Goal: Task Accomplishment & Management: Complete application form

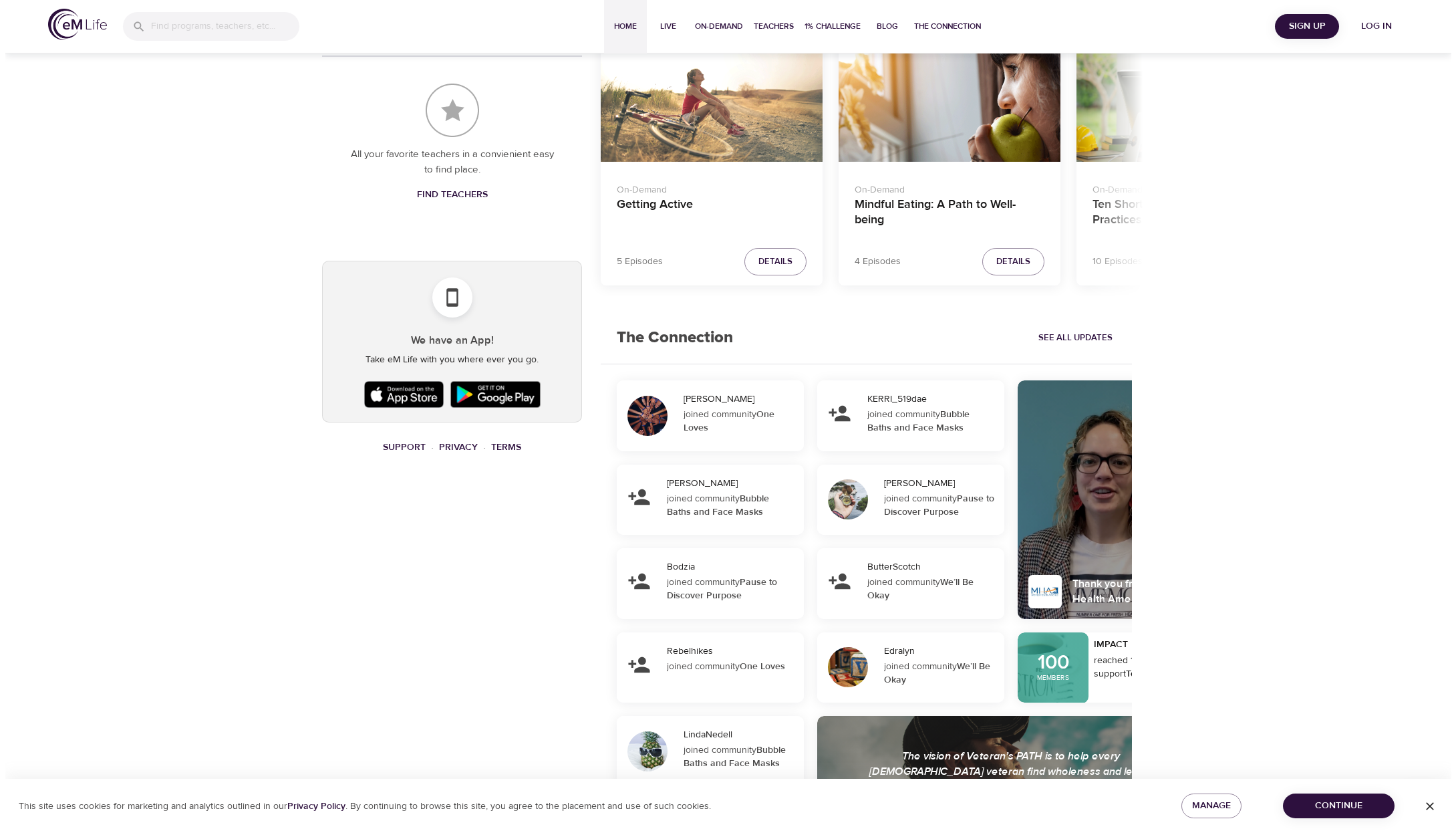
scroll to position [702, 0]
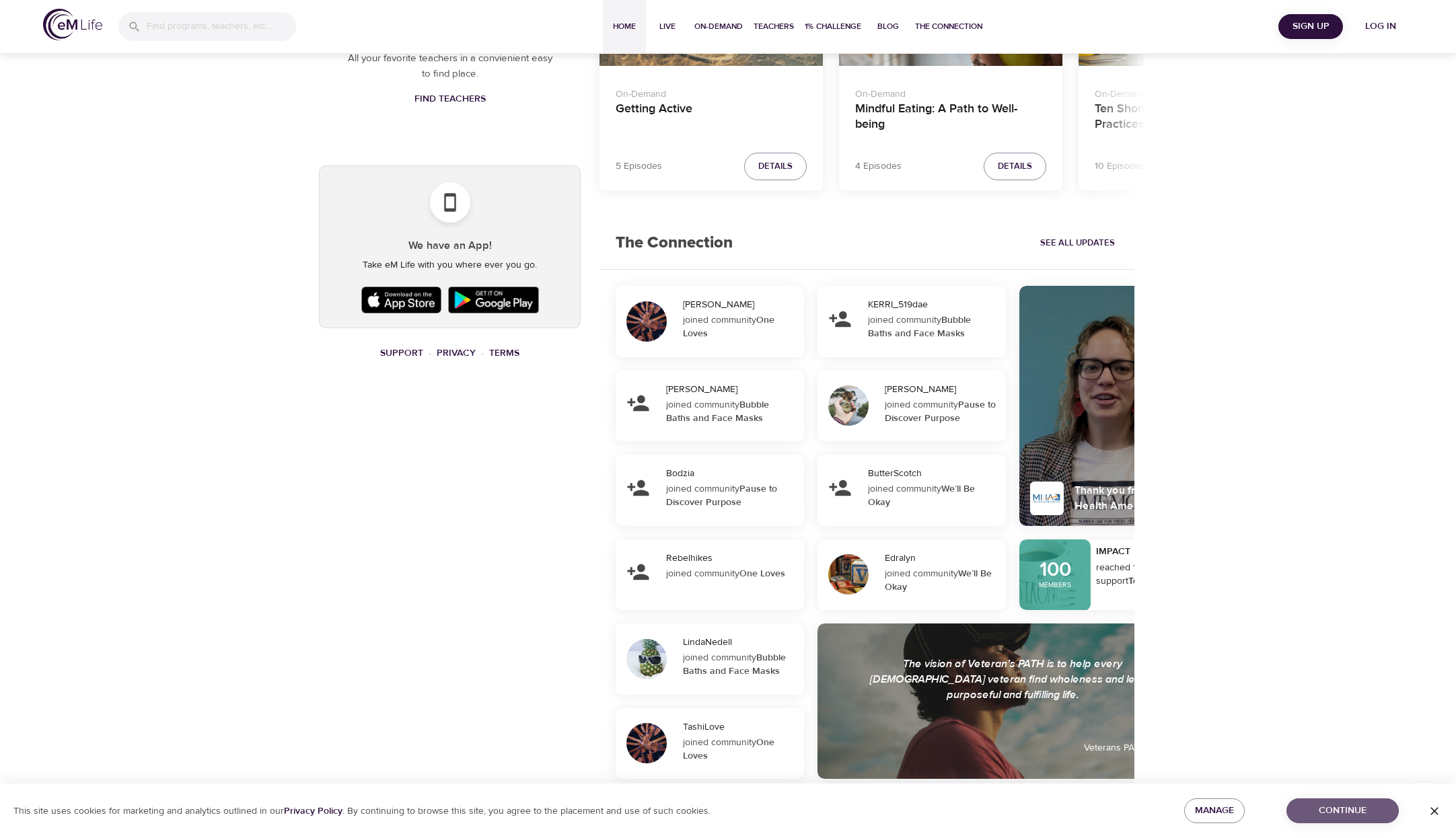
click at [1383, 808] on span "Continue" at bounding box center [1342, 811] width 91 height 17
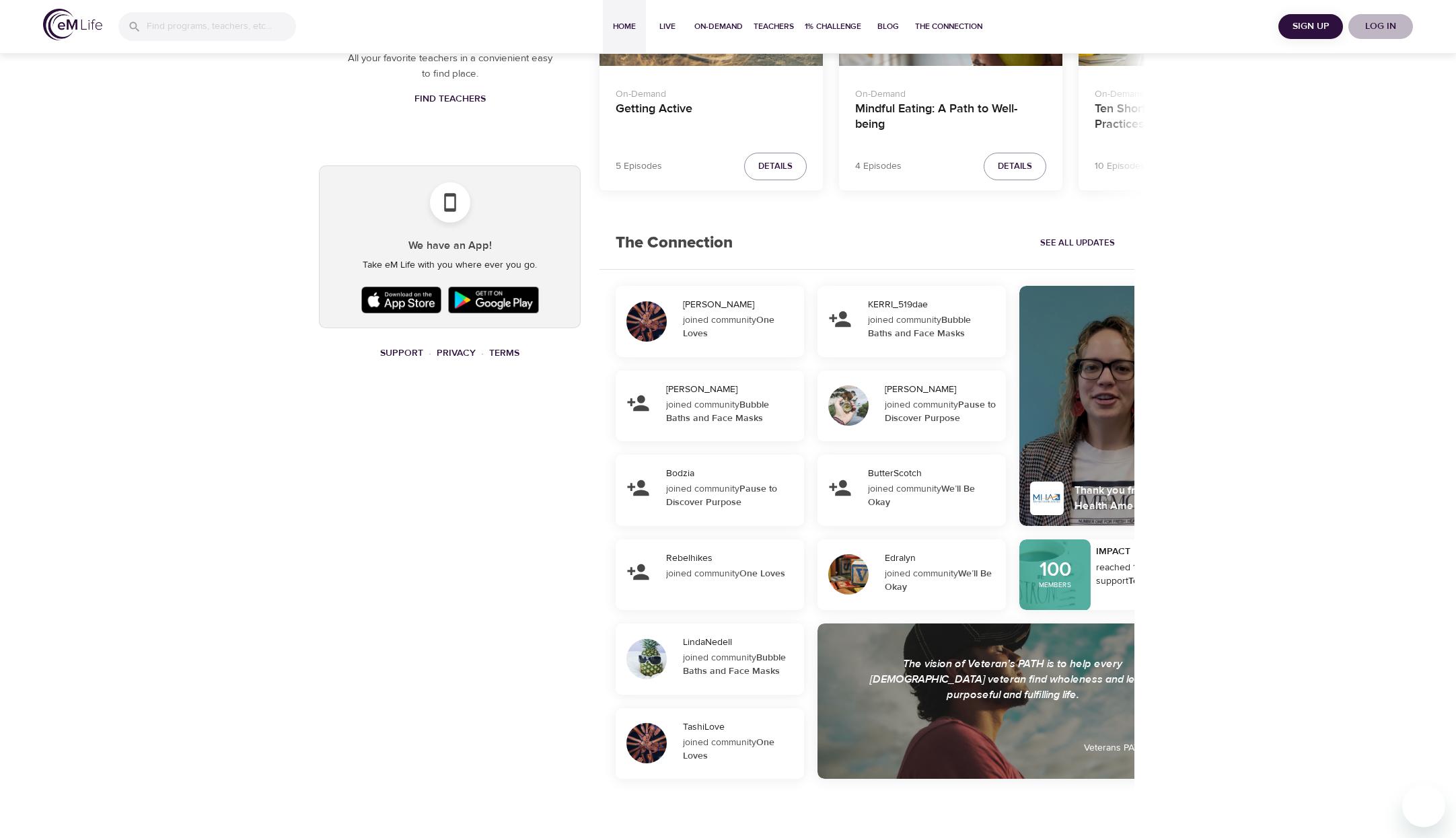
click at [1368, 21] on span "Log in" at bounding box center [1381, 26] width 54 height 17
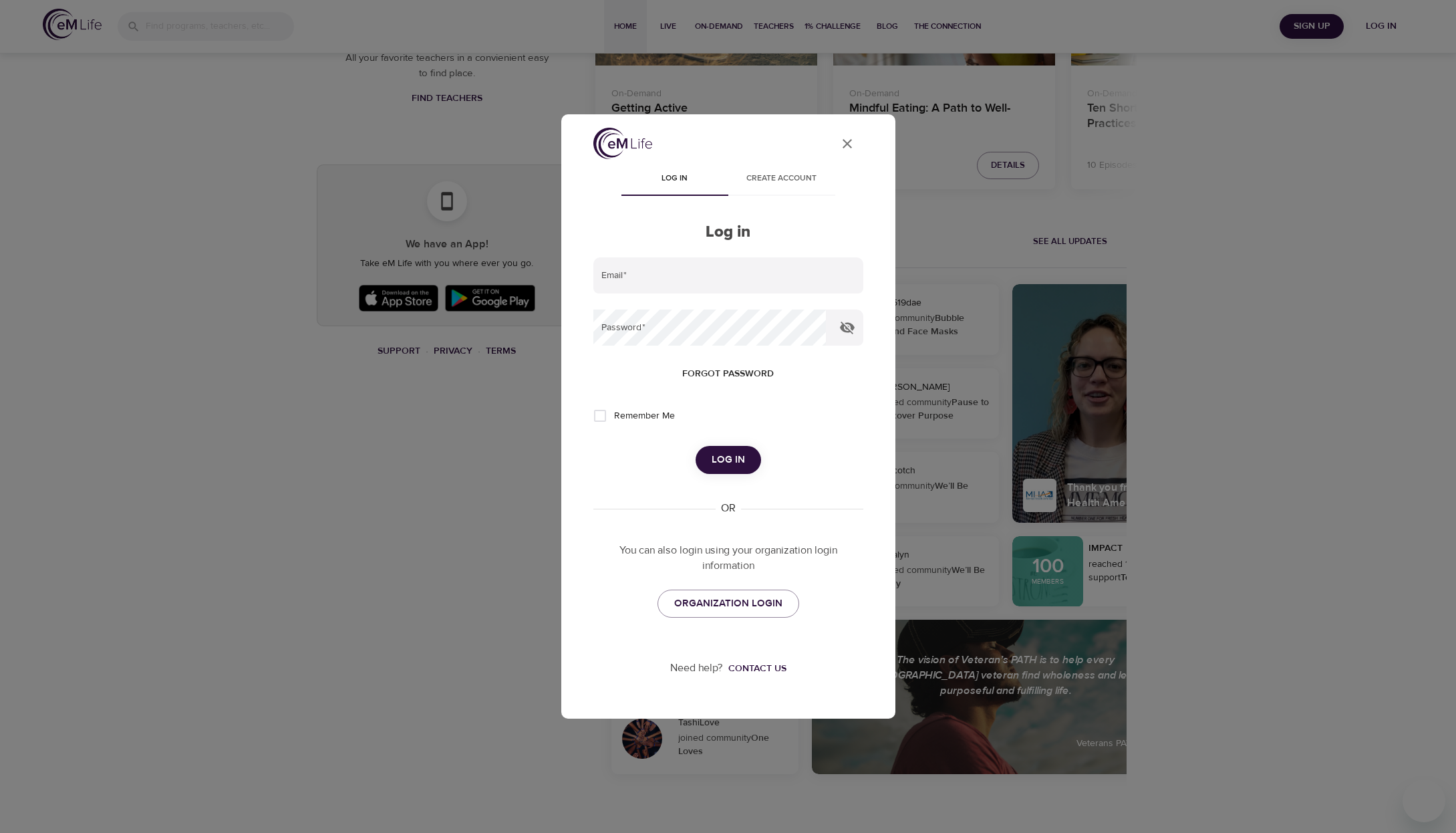
click at [785, 178] on span "Create account" at bounding box center [782, 178] width 91 height 14
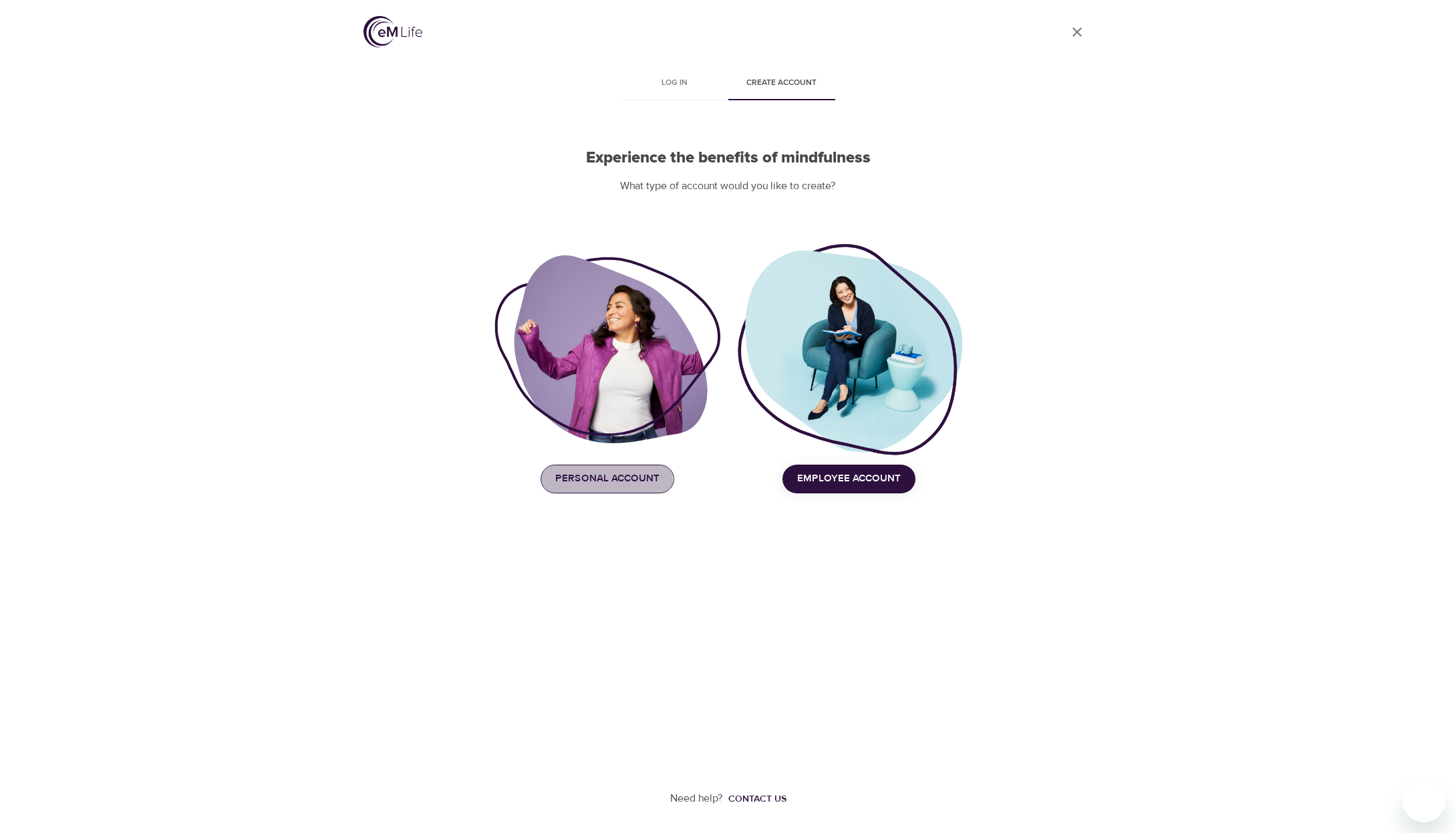
click at [606, 480] on span "Personal Account" at bounding box center [607, 479] width 104 height 18
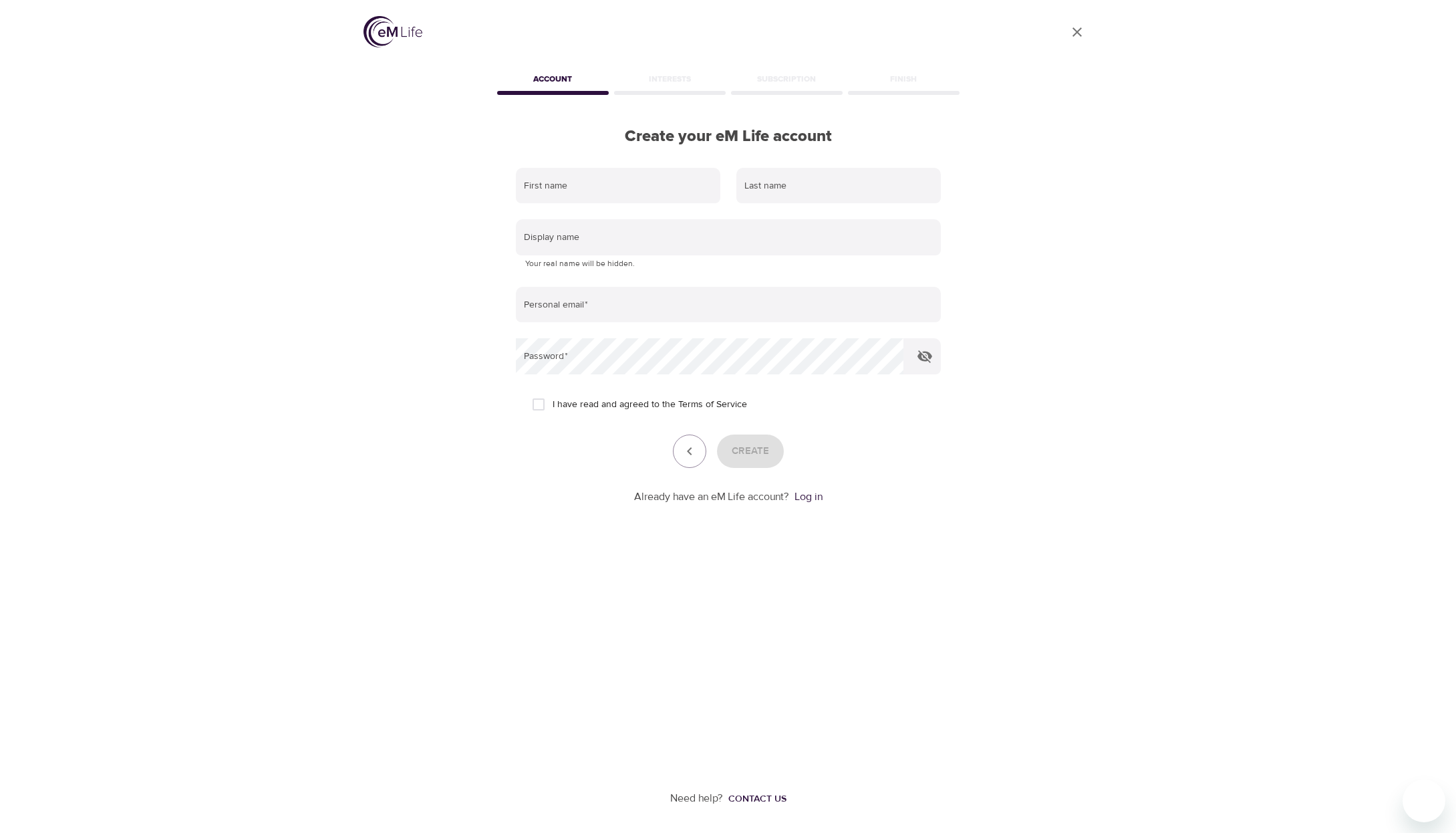
click at [545, 406] on input "I have read and agreed to the Terms of Service" at bounding box center [538, 404] width 28 height 28
click at [537, 402] on input "I have read and agreed to the Terms of Service" at bounding box center [538, 404] width 28 height 28
checkbox input "false"
click at [1072, 31] on icon "User Profile" at bounding box center [1077, 32] width 16 height 16
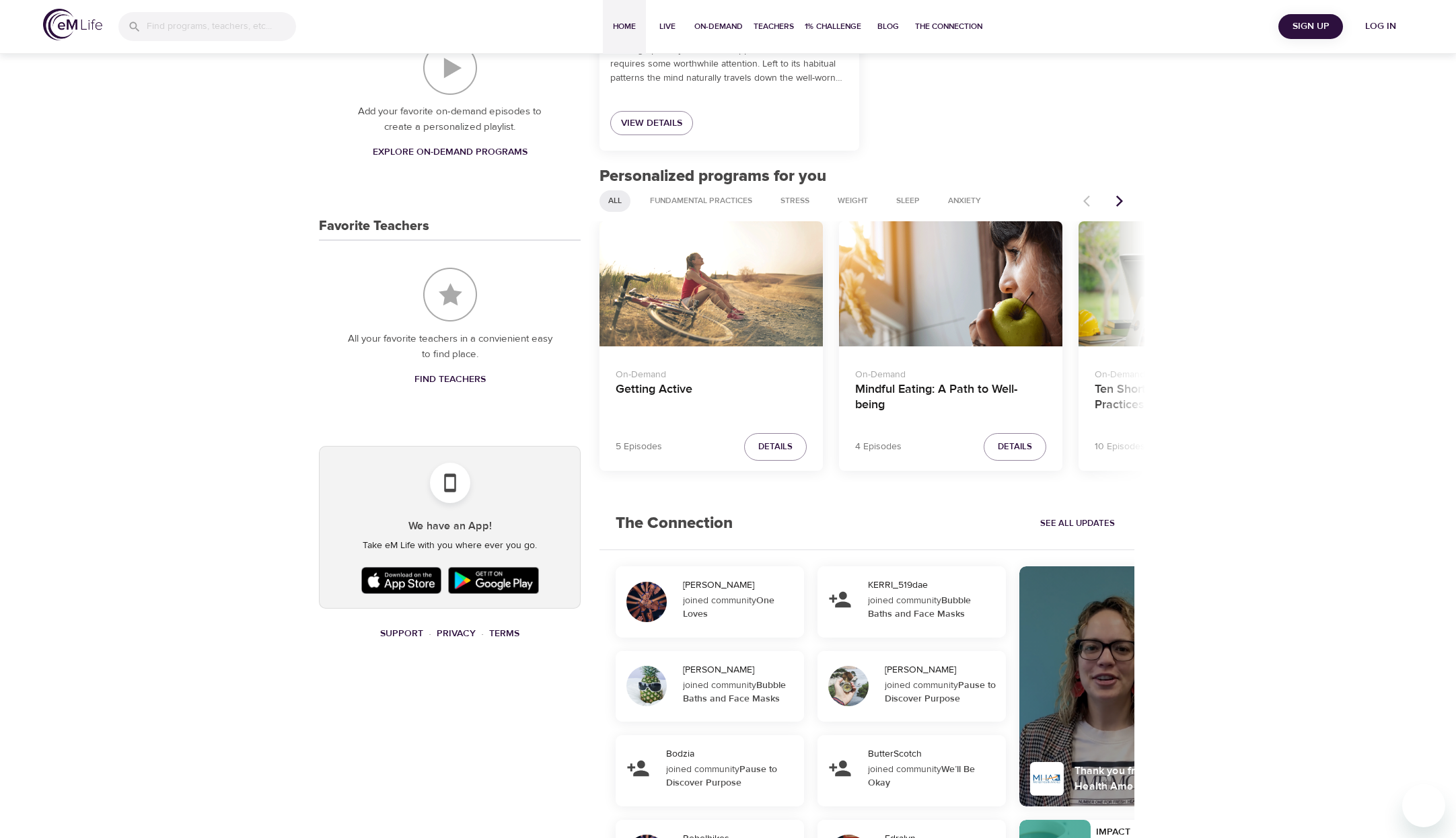
scroll to position [706, 0]
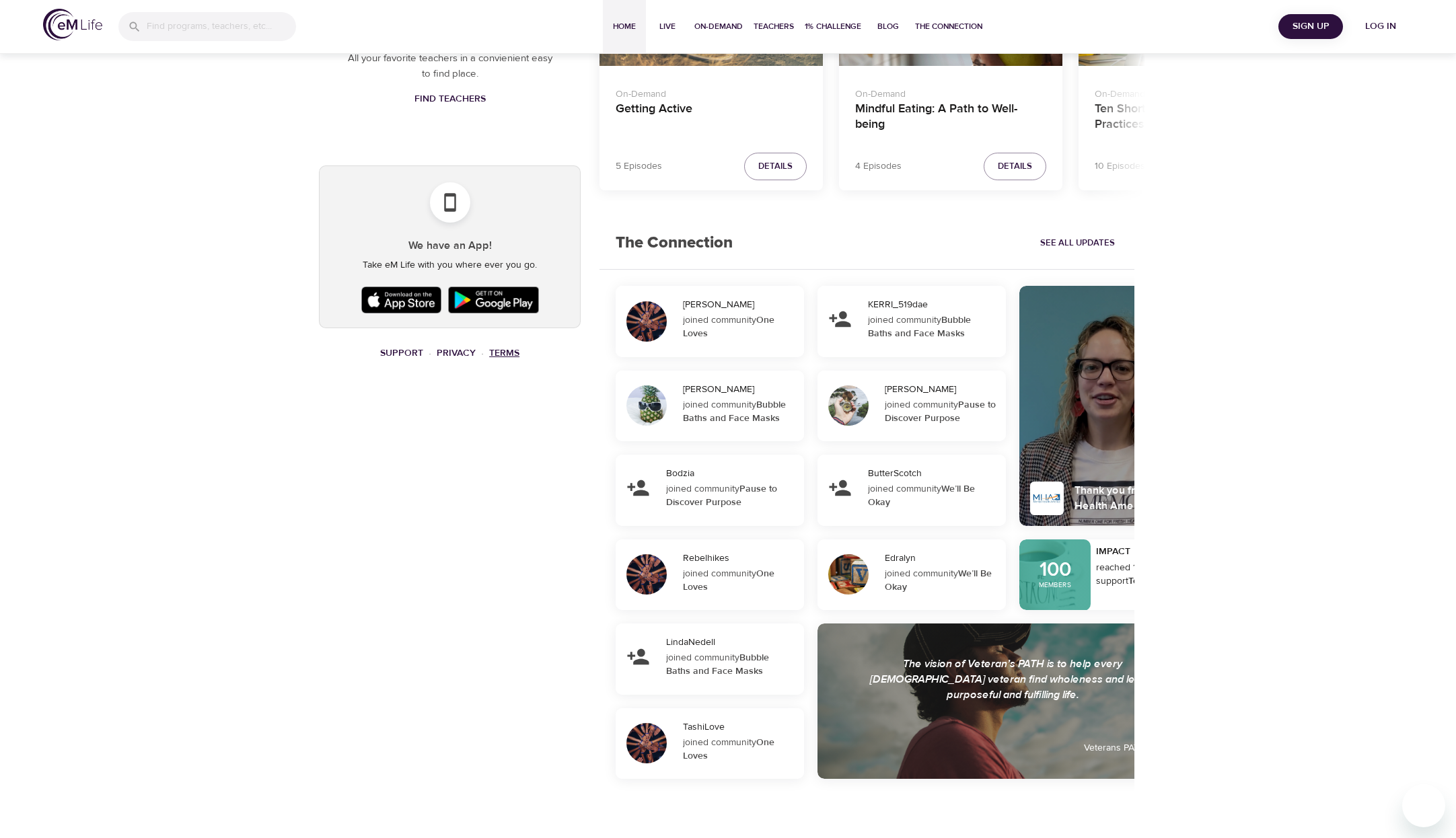
click at [500, 352] on link "Terms" at bounding box center [505, 353] width 30 height 12
